Goal: Information Seeking & Learning: Check status

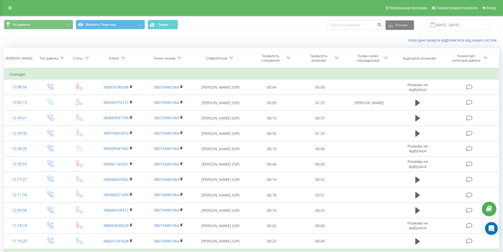
click at [5, 3] on div "Реферальна програма Налаштування профілю Вихід" at bounding box center [251, 8] width 503 height 16
click at [9, 13] on div "Реферальна програма Налаштування профілю Вихід" at bounding box center [251, 8] width 503 height 16
click at [14, 8] on link at bounding box center [10, 7] width 10 height 7
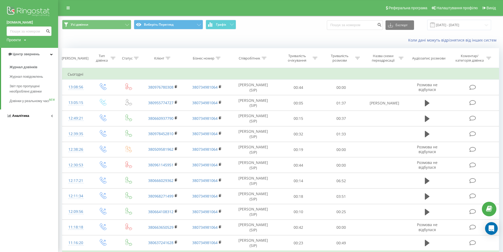
click at [26, 122] on link "Аналітика" at bounding box center [29, 115] width 58 height 13
click at [45, 83] on span "Сотрудники в реальном времени" at bounding box center [30, 82] width 40 height 11
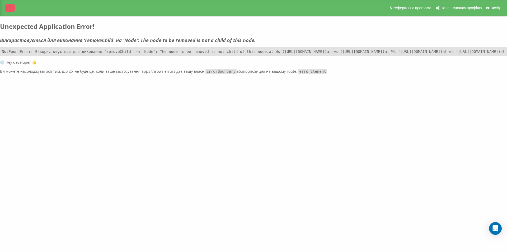
click at [11, 6] on link at bounding box center [10, 7] width 10 height 7
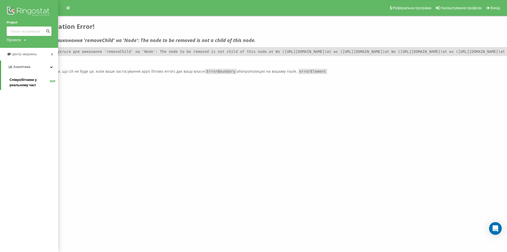
click at [22, 86] on font "Співробітники у реальному часі" at bounding box center [23, 82] width 27 height 9
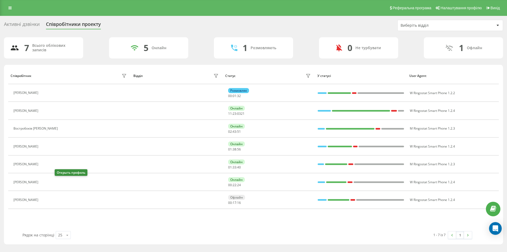
click at [47, 181] on button at bounding box center [44, 182] width 6 height 7
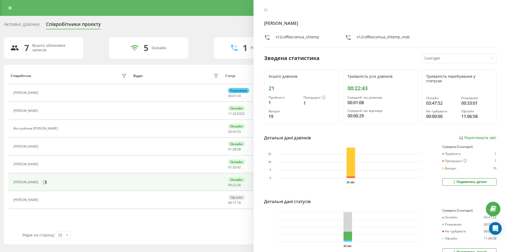
click at [326, 59] on div "Зведена статистика Сьогодні" at bounding box center [380, 58] width 233 height 10
click at [262, 7] on div "Лясечко [PERSON_NAME] v12coffeecomua_shtemp v12coffeecomua_shtemp_mob Зведена с…" at bounding box center [381, 126] width 254 height 252
click at [266, 7] on div "Лясечко [PERSON_NAME] v12coffeecomua_shtemp v12coffeecomua_shtemp_mob Зведена с…" at bounding box center [381, 126] width 254 height 252
click at [267, 7] on div "Лясечко [PERSON_NAME] v12coffeecomua_shtemp v12coffeecomua_shtemp_mob Зведена с…" at bounding box center [381, 126] width 254 height 252
click at [263, 7] on div "Лясечко [PERSON_NAME] v12coffeecomua_shtemp v12coffeecomua_shtemp_mob Зведена с…" at bounding box center [381, 126] width 254 height 252
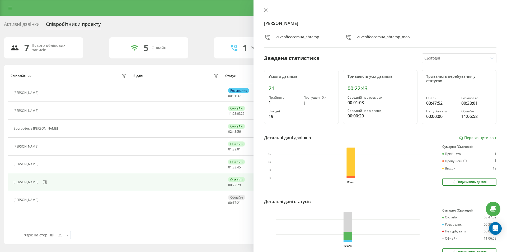
click at [266, 8] on icon at bounding box center [266, 10] width 4 height 4
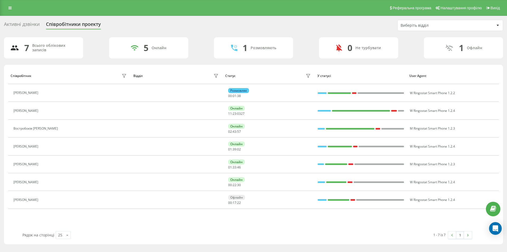
click at [169, 8] on div "Реферальна програма Налаштування профілю Вихід" at bounding box center [253, 8] width 507 height 16
